Goal: Transaction & Acquisition: Purchase product/service

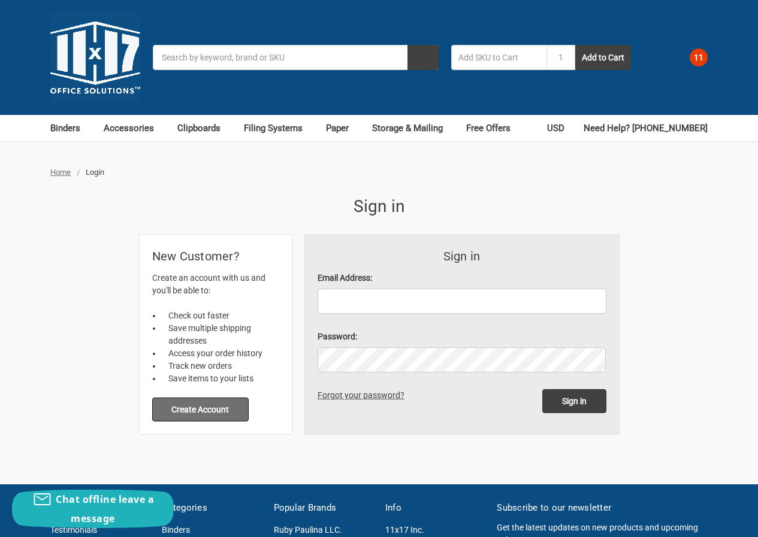
click at [235, 398] on button "Create Account" at bounding box center [200, 410] width 97 height 24
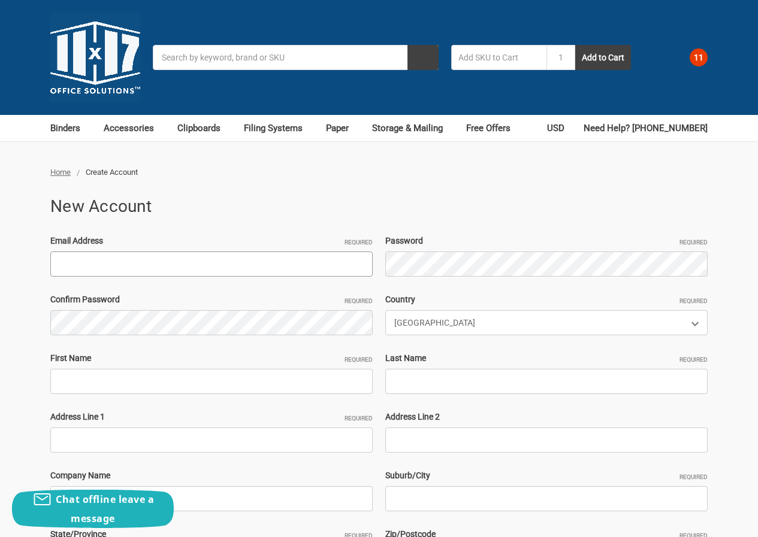
paste input "[EMAIL_ADDRESS][DOMAIN_NAME]"
type input "[EMAIL_ADDRESS][DOMAIN_NAME]"
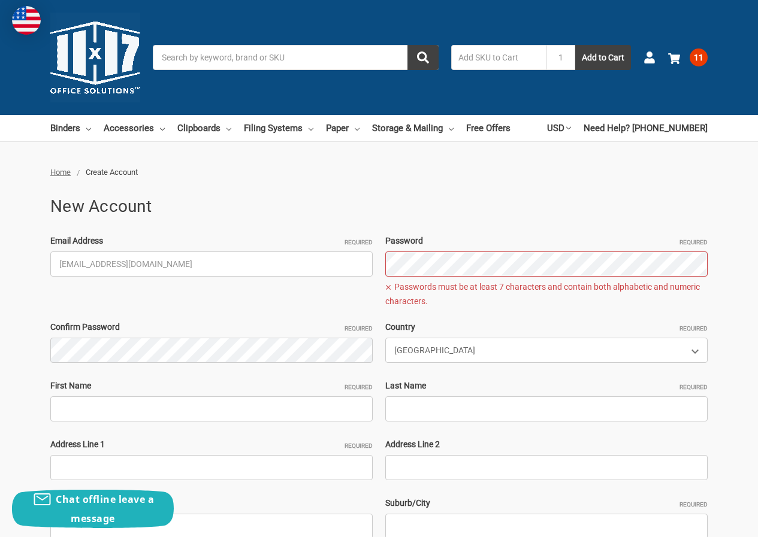
click at [342, 267] on div "Email Address Required FredFuentes162@hotmail.com Password Required Passwords m…" at bounding box center [379, 454] width 670 height 439
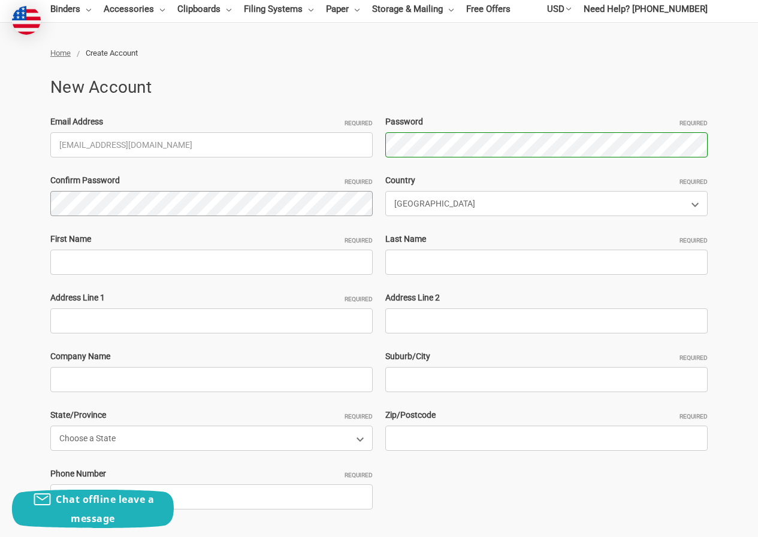
scroll to position [120, 0]
click at [91, 262] on input "First Name Required" at bounding box center [211, 261] width 322 height 25
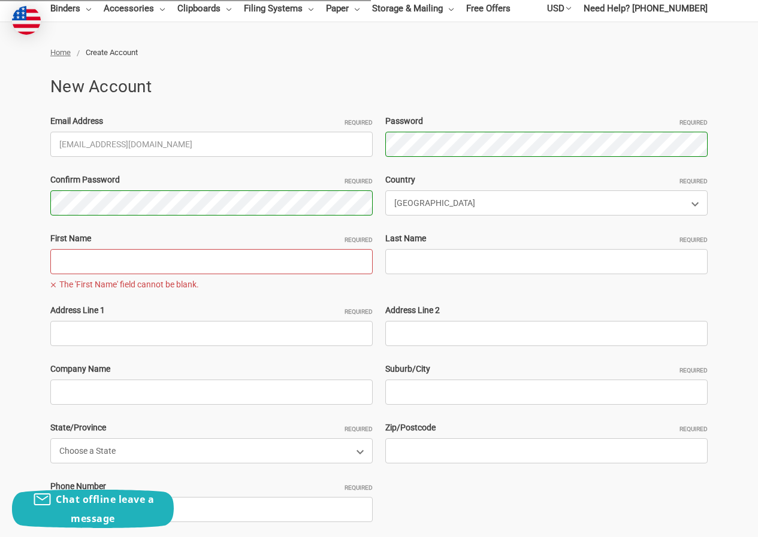
paste input "005FredFuentesJohn Adams"
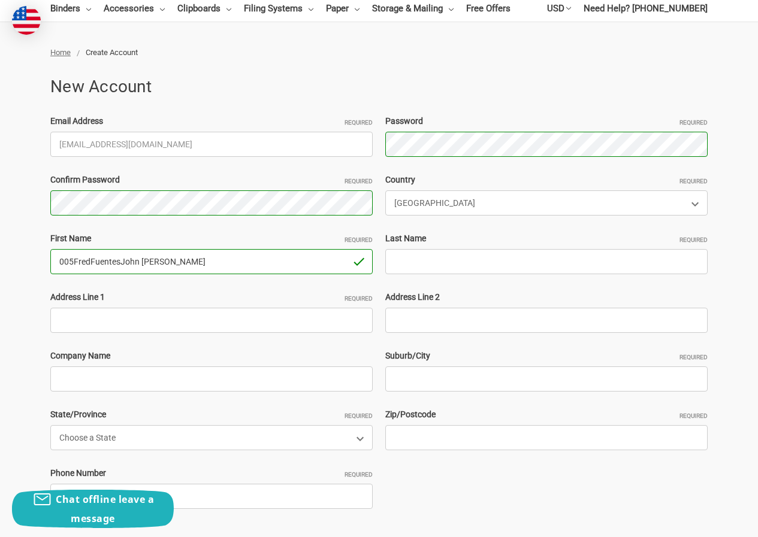
drag, startPoint x: 122, startPoint y: 260, endPoint x: 291, endPoint y: 257, distance: 169.0
click at [291, 257] on input "005FredFuentesJohn Adams" at bounding box center [211, 261] width 322 height 25
type input "005FredFuentes"
click at [467, 255] on input "Last Name Required" at bounding box center [546, 261] width 322 height 25
paste input "John Adams"
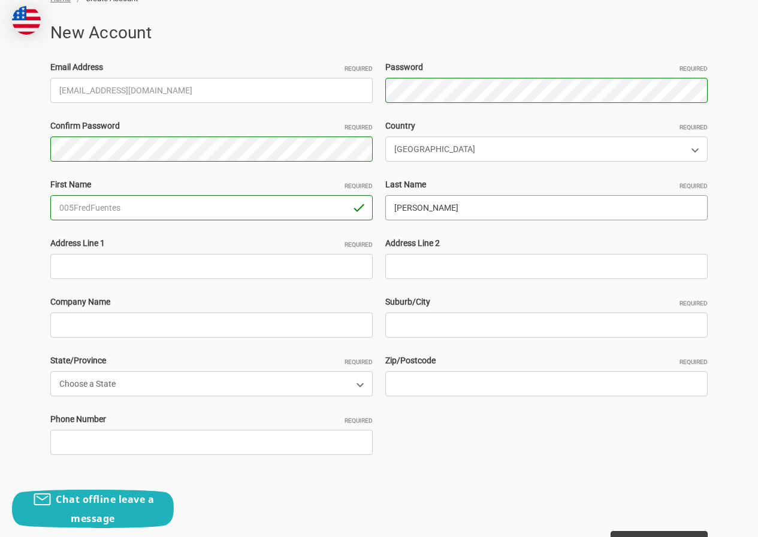
scroll to position [240, 0]
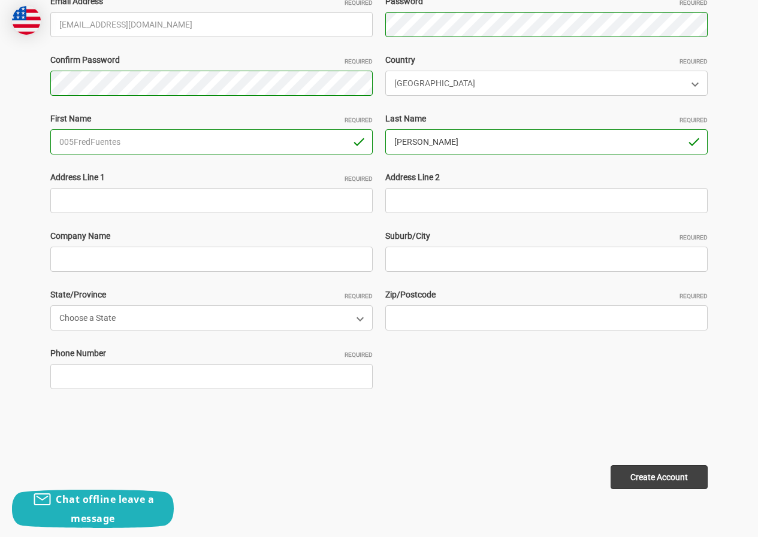
type input "John Adams"
click at [119, 201] on input "Address Line 1 Required" at bounding box center [211, 200] width 322 height 25
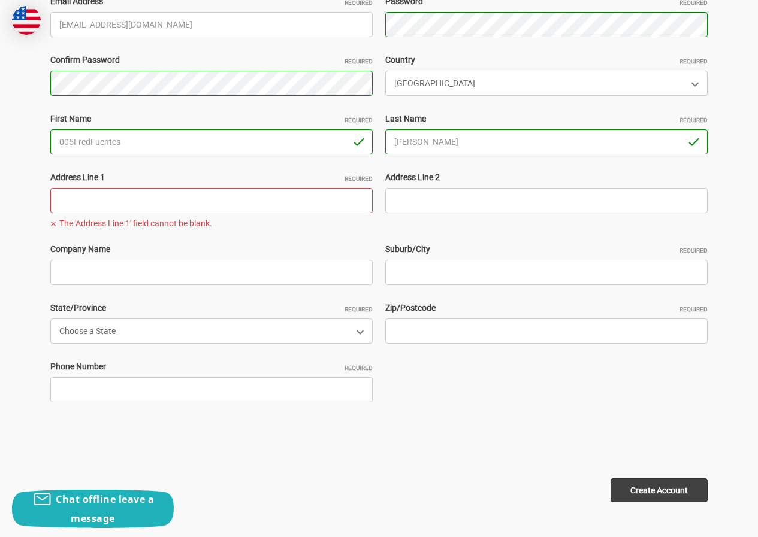
paste input "3657 Woodhead Drive, Northbrook, Illinois 60062, United States"
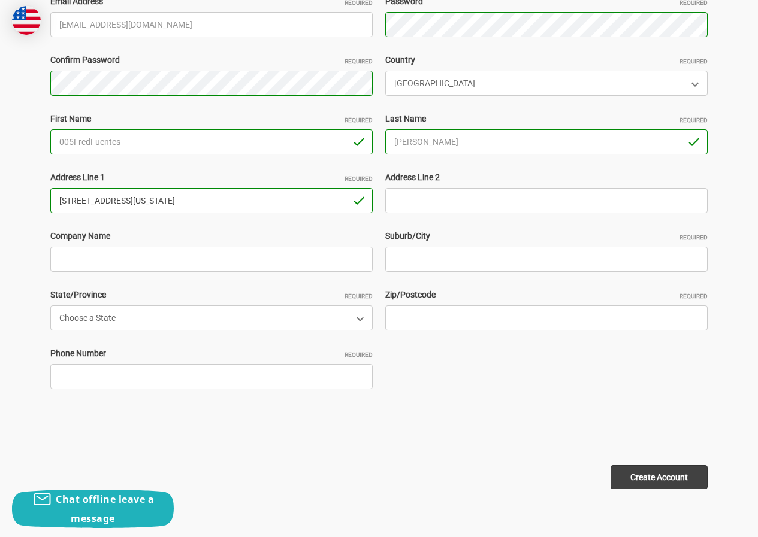
click at [235, 198] on input "3657 Woodhead Drive, Northbrook, Illinois 60062, United States" at bounding box center [211, 200] width 322 height 25
type input "3657 Woodhead Drive, Northbrook, Illinois , United States"
click at [416, 316] on input "Zip/Postcode Required" at bounding box center [546, 318] width 322 height 25
paste input "60062"
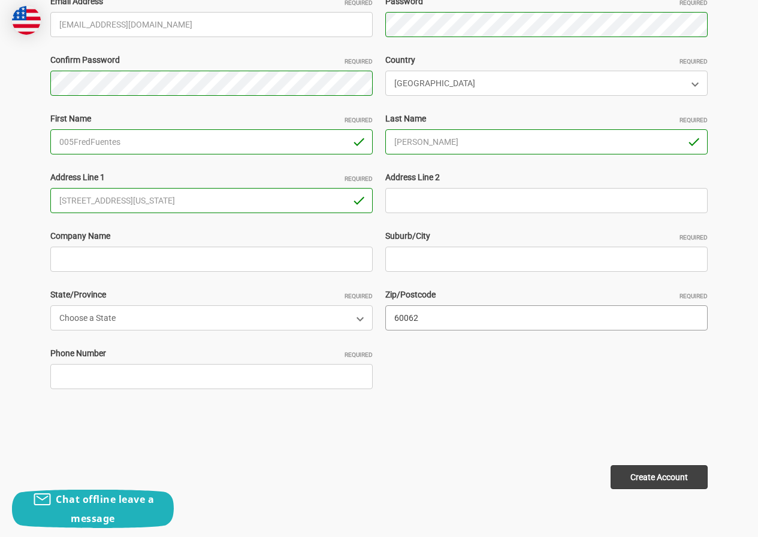
type input "60062"
click at [206, 204] on input "3657 Woodhead Drive, Northbrook, Illinois , United States" at bounding box center [211, 200] width 322 height 25
click at [151, 210] on input "3657 Woodhead Drive, Northbrook, , United States" at bounding box center [211, 200] width 322 height 25
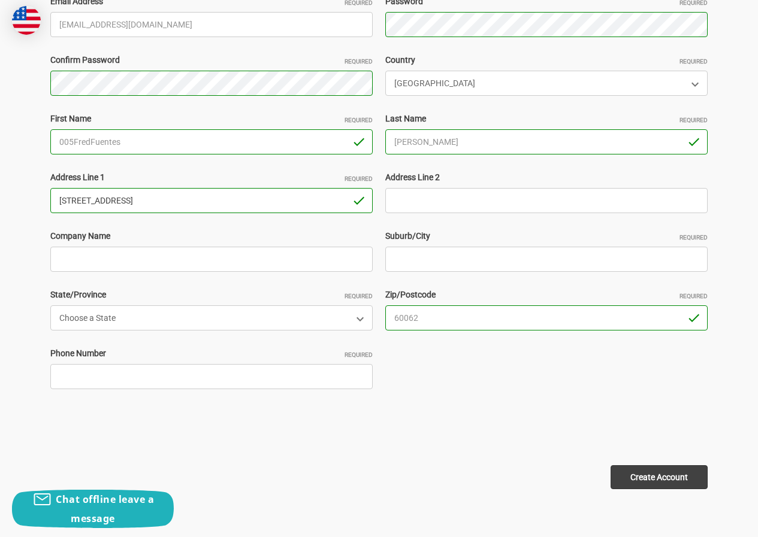
type input "3657 Woodhead Drive, , , United States"
click at [408, 258] on input "Suburb/City Required" at bounding box center [546, 259] width 322 height 25
paste input "Northbrook"
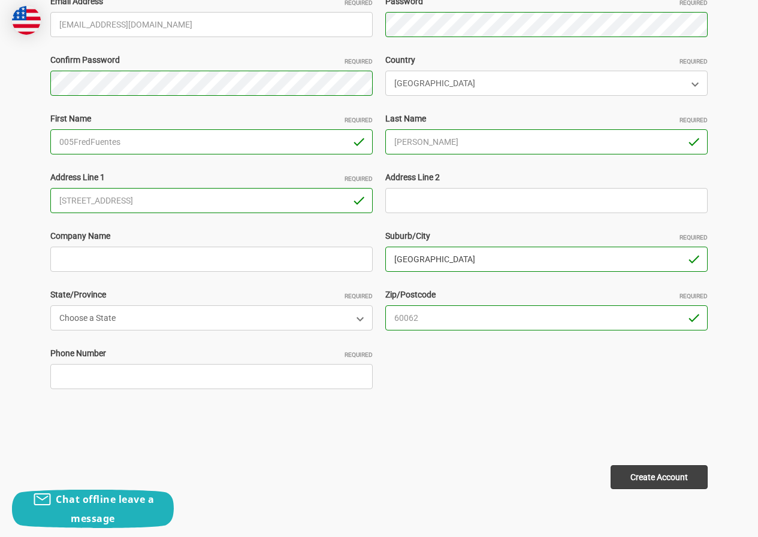
type input "Northbrook"
drag, startPoint x: 140, startPoint y: 200, endPoint x: 258, endPoint y: 197, distance: 118.1
click at [258, 197] on input "3657 Woodhead Drive, , , United States" at bounding box center [211, 200] width 322 height 25
type input "[STREET_ADDRESS]"
click at [161, 316] on select "Choose a State Alabama Alaska American Samoa Arizona Arkansas Armed Forces Afri…" at bounding box center [211, 318] width 322 height 25
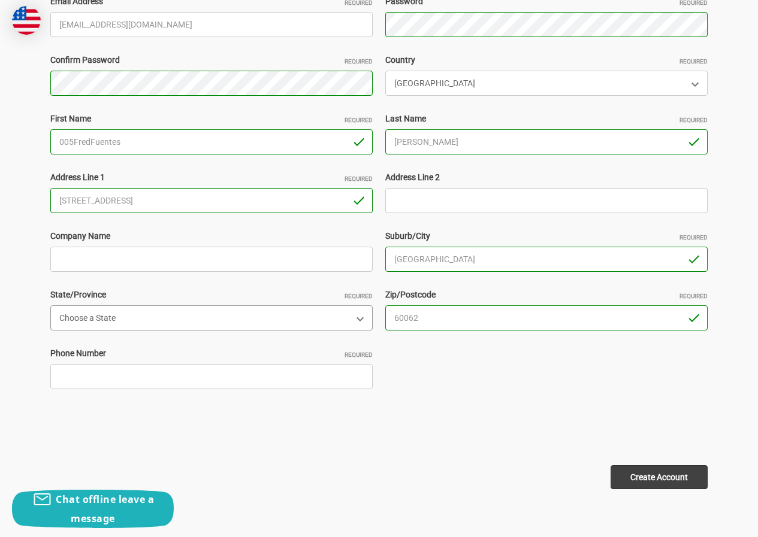
select select "[US_STATE]"
click at [50, 306] on select "Choose a State Alabama Alaska American Samoa Arizona Arkansas Armed Forces Afri…" at bounding box center [211, 318] width 322 height 25
click at [142, 382] on input "Phone Number Required" at bounding box center [211, 376] width 322 height 25
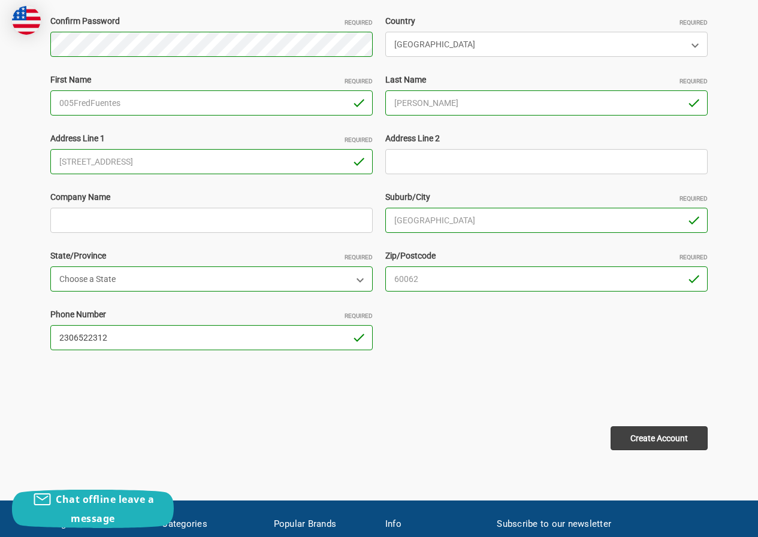
scroll to position [300, 0]
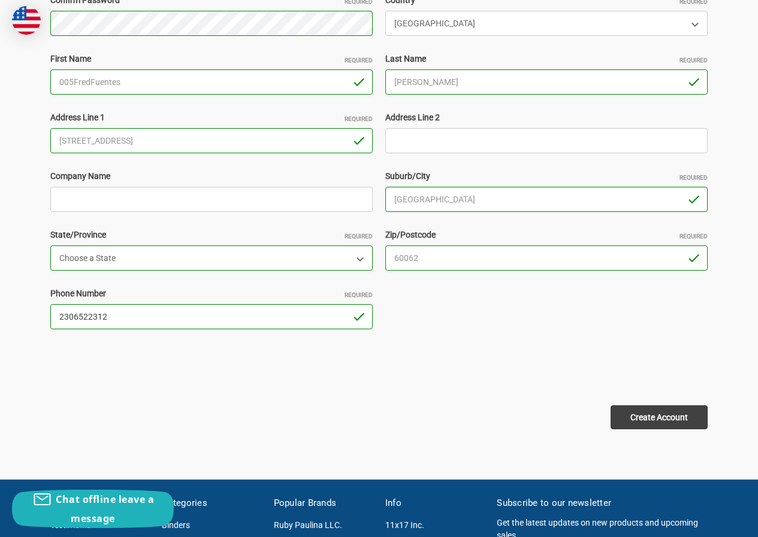
type input "2306522312"
click at [626, 415] on input "Create Account" at bounding box center [659, 418] width 97 height 24
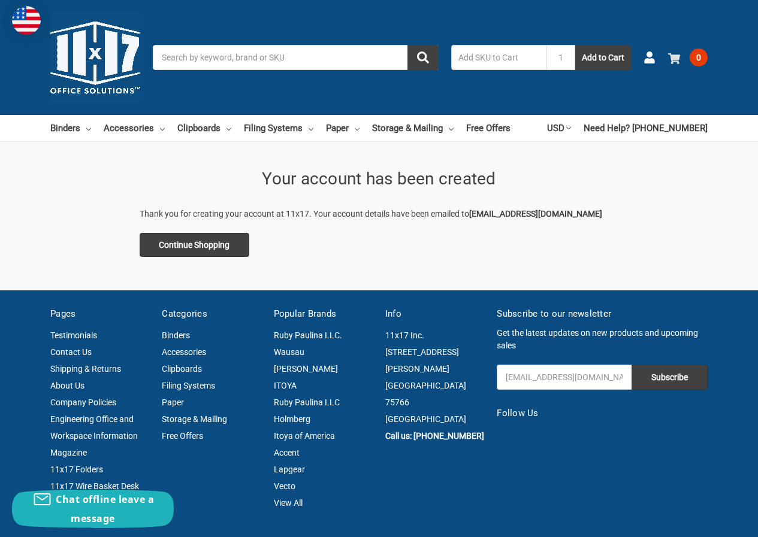
click at [694, 55] on span "0" at bounding box center [699, 58] width 18 height 18
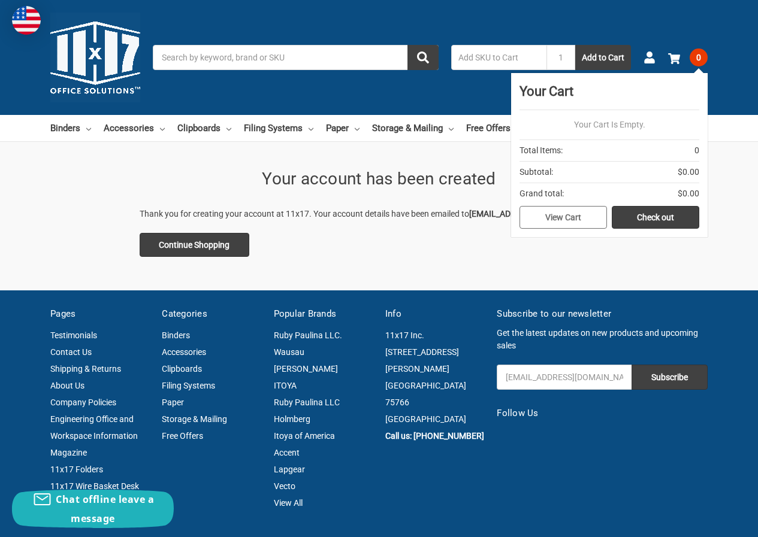
click at [570, 222] on link "View Cart" at bounding box center [562, 217] width 87 height 23
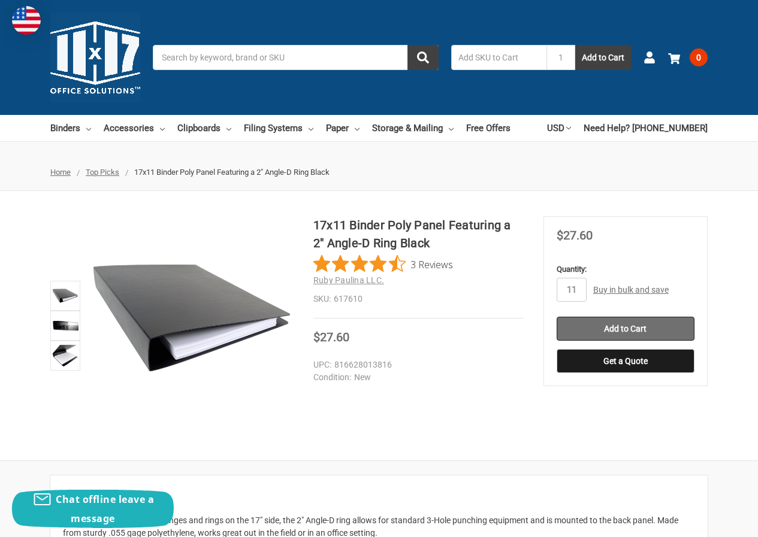
type input "11"
click at [609, 333] on input "Add to Cart" at bounding box center [626, 329] width 138 height 24
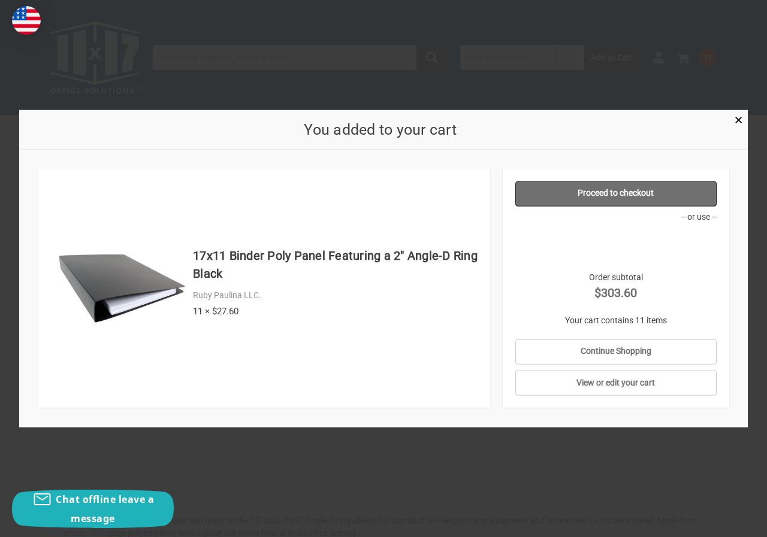
click at [617, 189] on link "Proceed to checkout" at bounding box center [615, 193] width 201 height 25
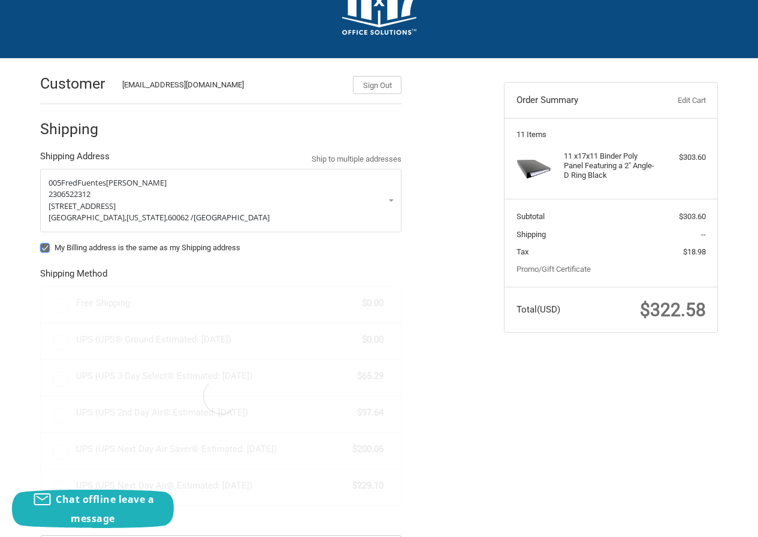
scroll to position [180, 0]
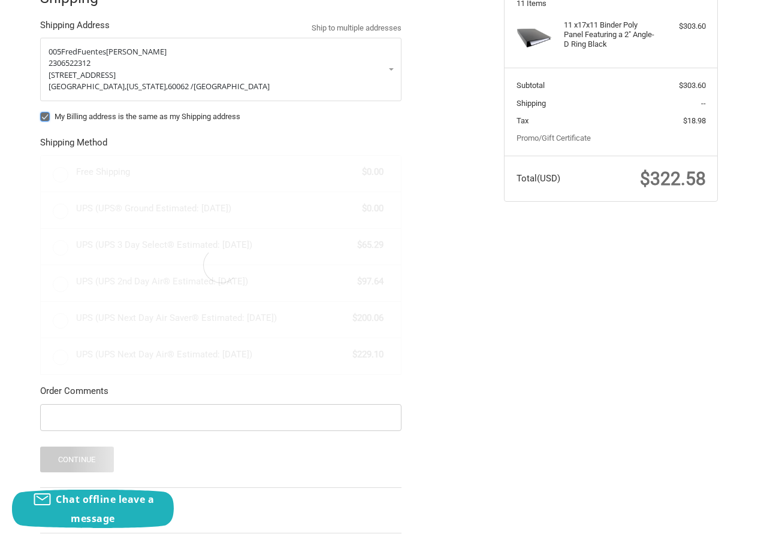
radio input "true"
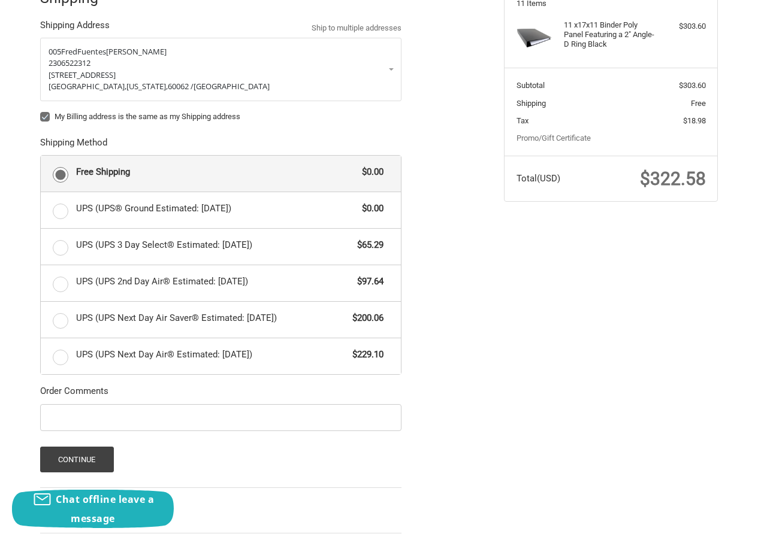
click at [41, 116] on label "My Billing address is the same as my Shipping address" at bounding box center [220, 117] width 361 height 10
click at [41, 111] on input "My Billing address is the same as my Shipping address" at bounding box center [40, 111] width 1 height 1
checkbox input "false"
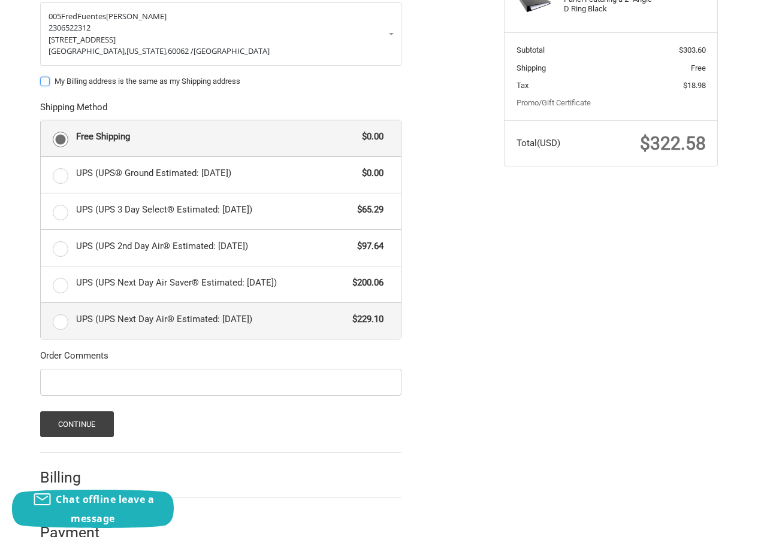
scroll to position [233, 0]
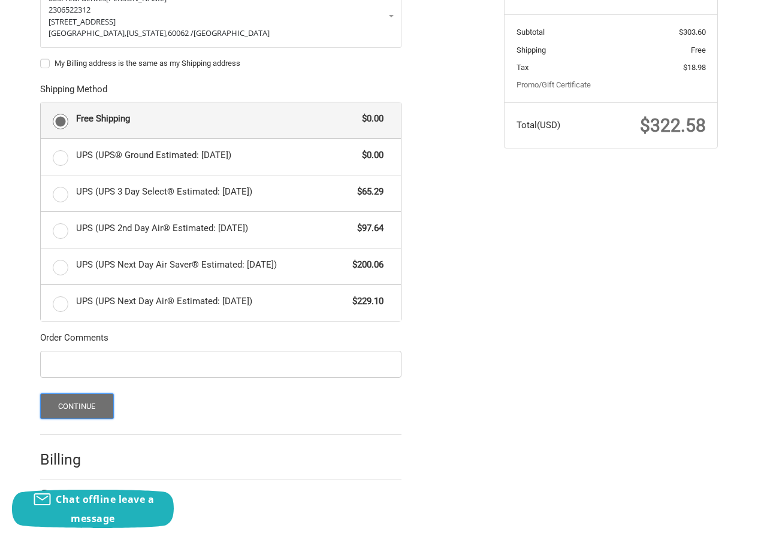
click at [81, 407] on button "Continue" at bounding box center [77, 407] width 74 height 26
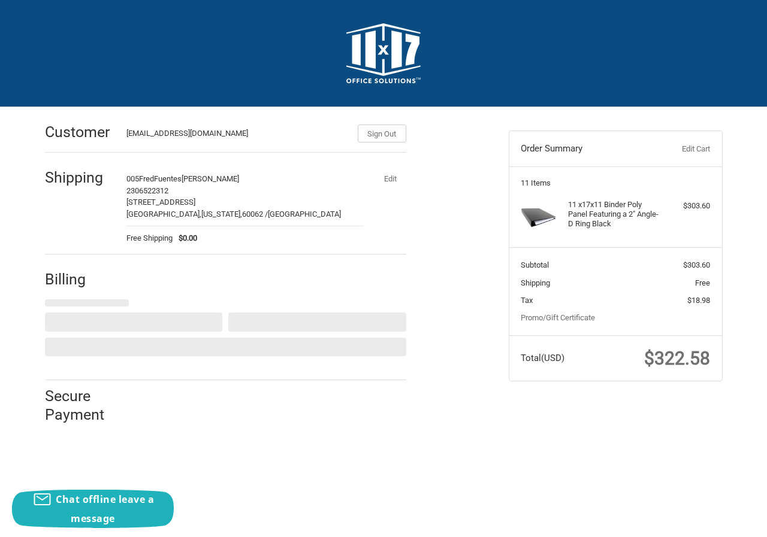
select select "US"
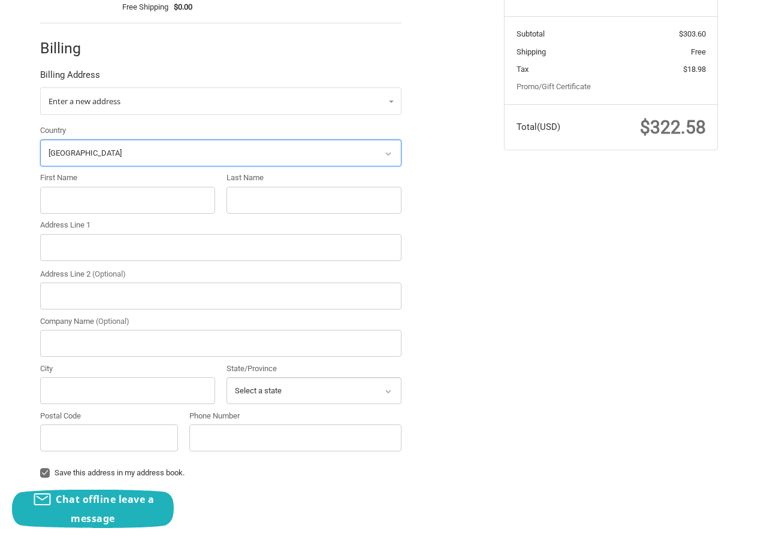
scroll to position [247, 0]
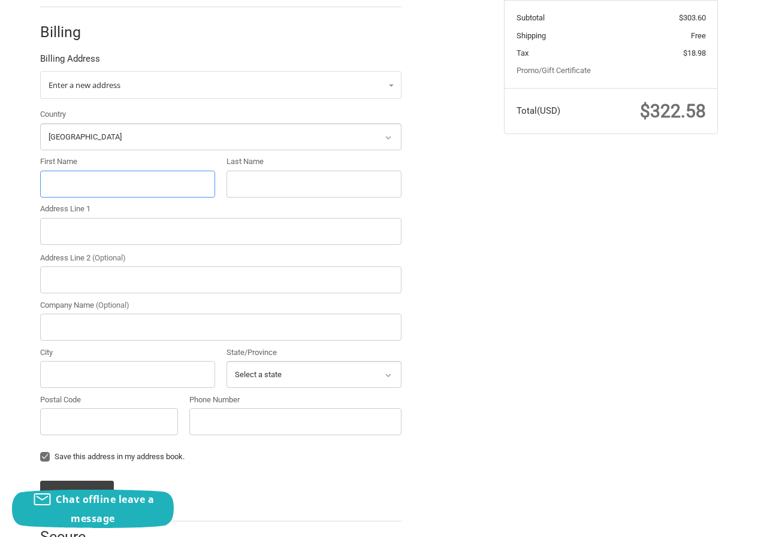
click at [69, 177] on input "First Name" at bounding box center [127, 184] width 175 height 27
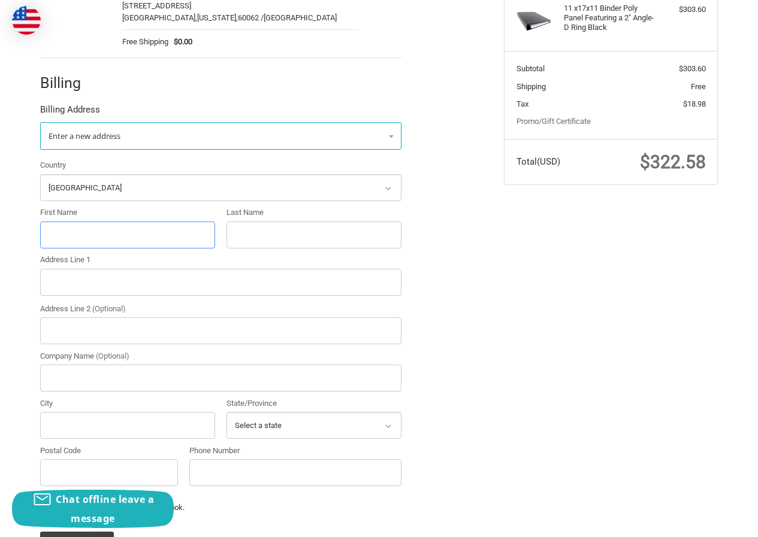
scroll to position [128, 0]
